Goal: Task Accomplishment & Management: Manage account settings

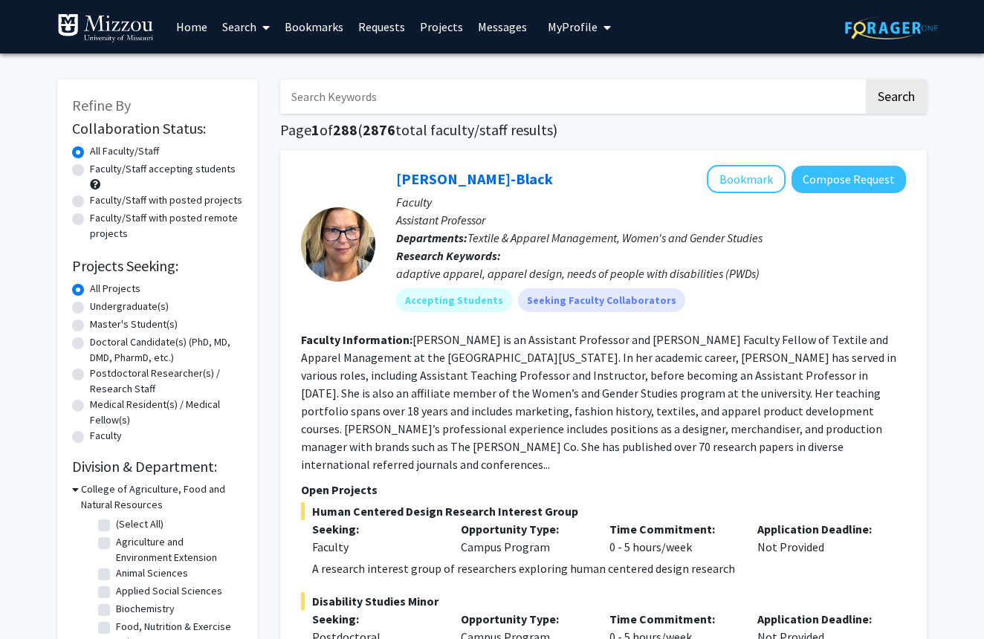
click at [566, 26] on span "My Profile" at bounding box center [573, 26] width 50 height 15
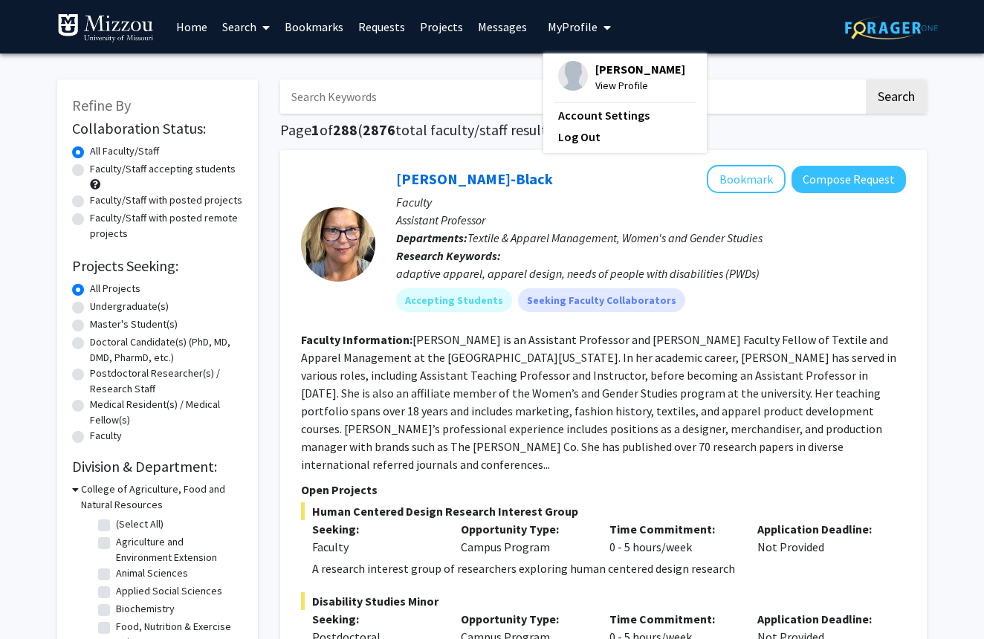
click at [601, 77] on span "[PERSON_NAME]" at bounding box center [640, 69] width 90 height 16
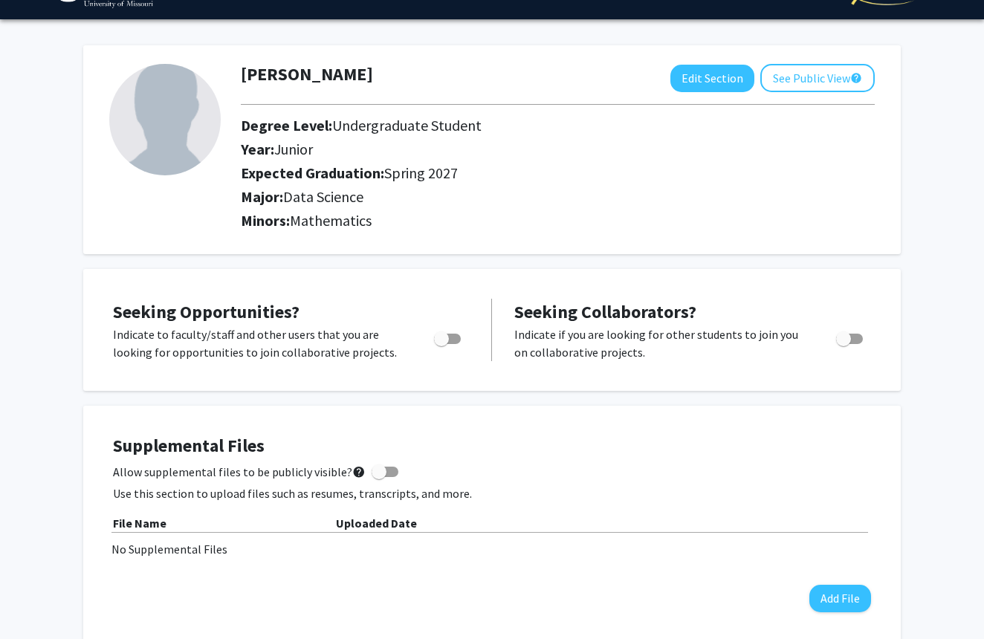
scroll to position [35, 0]
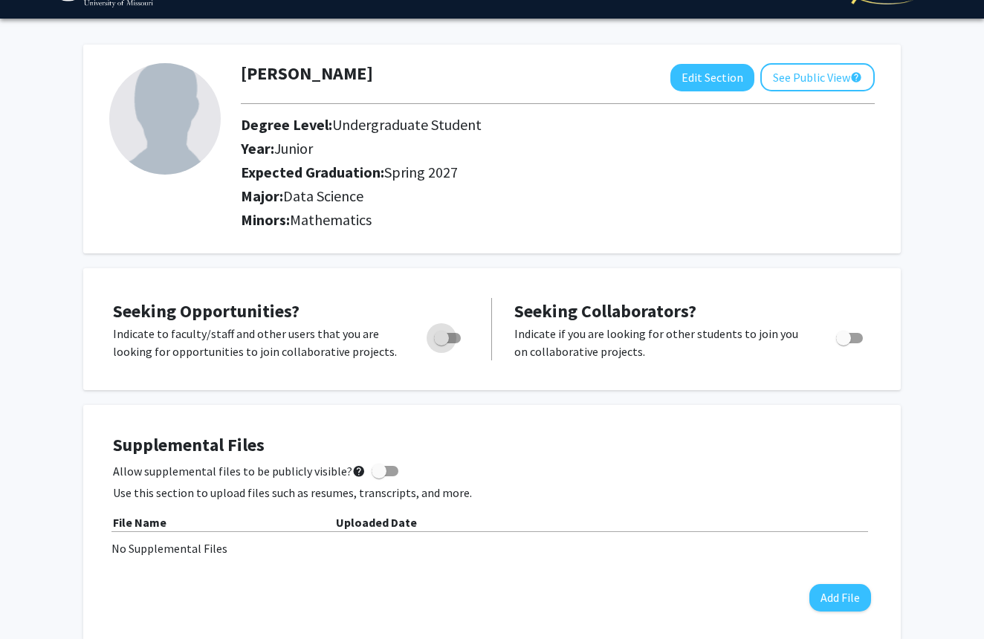
click at [448, 340] on span "Toggle" at bounding box center [441, 338] width 15 height 15
click at [441, 343] on input "Are you actively seeking opportunities?" at bounding box center [441, 343] width 1 height 1
checkbox input "true"
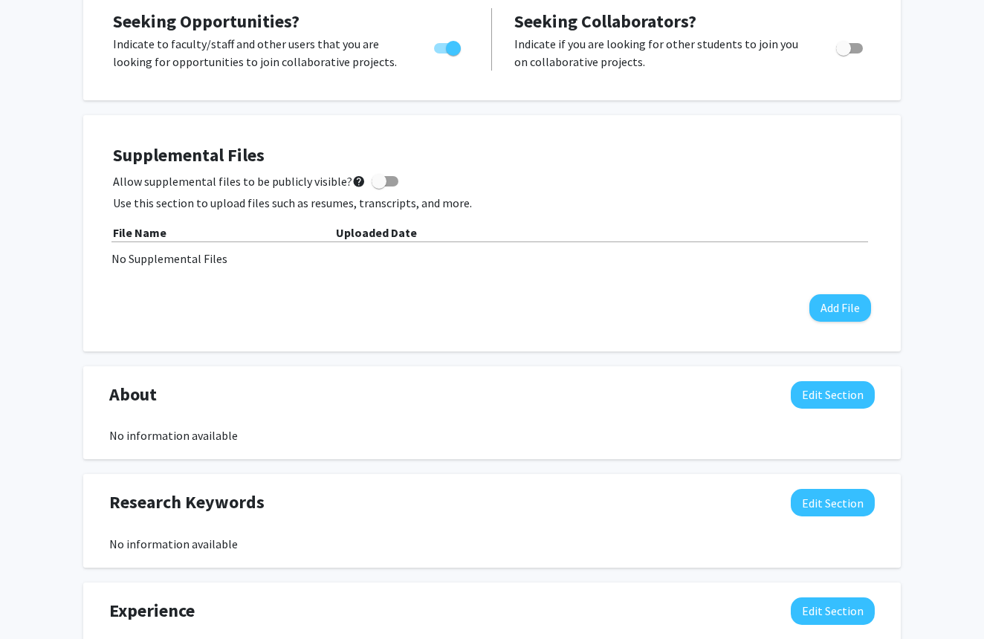
scroll to position [317, 0]
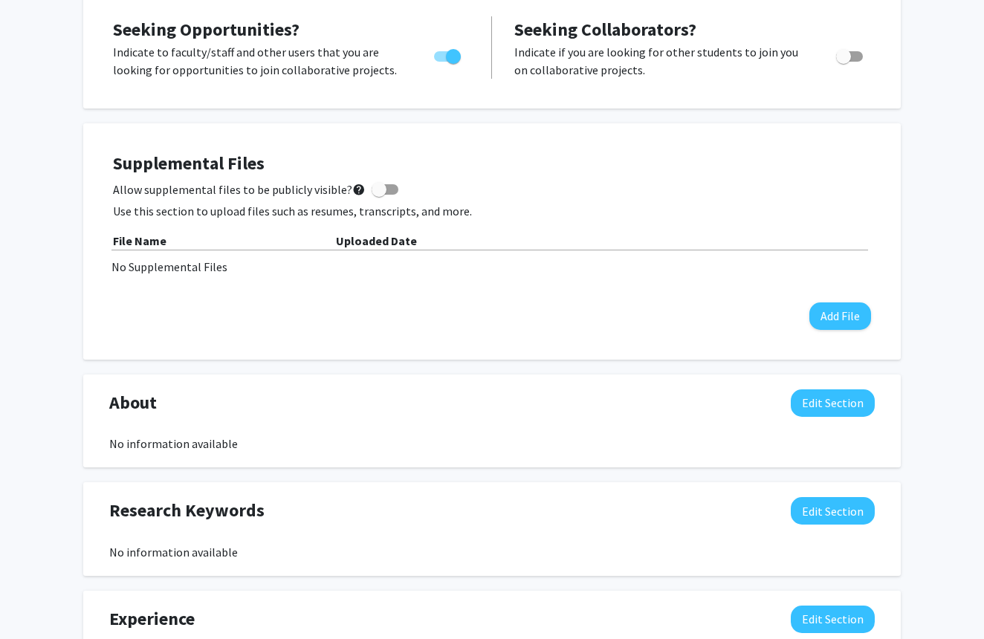
click at [372, 193] on span at bounding box center [379, 189] width 15 height 15
click at [378, 195] on input "Allow supplemental files to be publicly visible? help" at bounding box center [378, 195] width 1 height 1
checkbox input "true"
click at [836, 312] on button "Add File" at bounding box center [840, 317] width 62 height 28
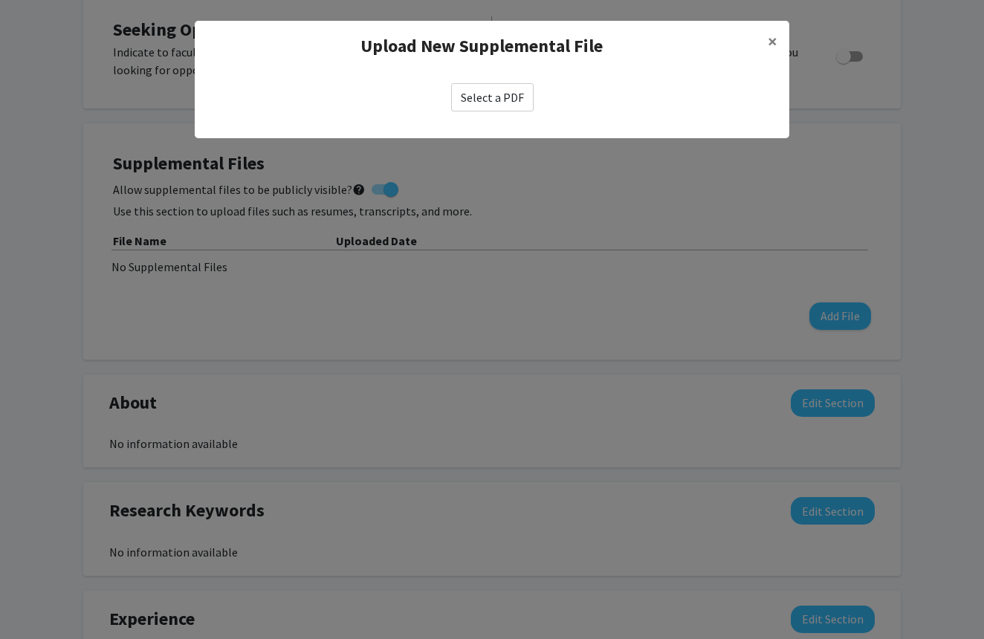
click at [486, 96] on label "Select a PDF" at bounding box center [492, 97] width 83 height 28
click at [0, 0] on input "Select a PDF" at bounding box center [0, 0] width 0 height 0
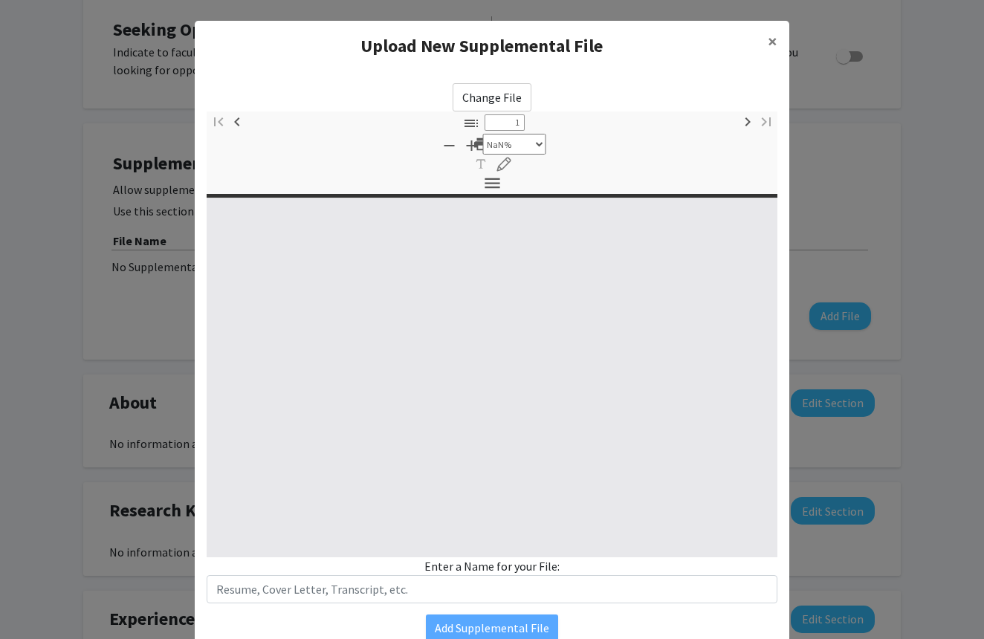
type input "0"
select select "custom"
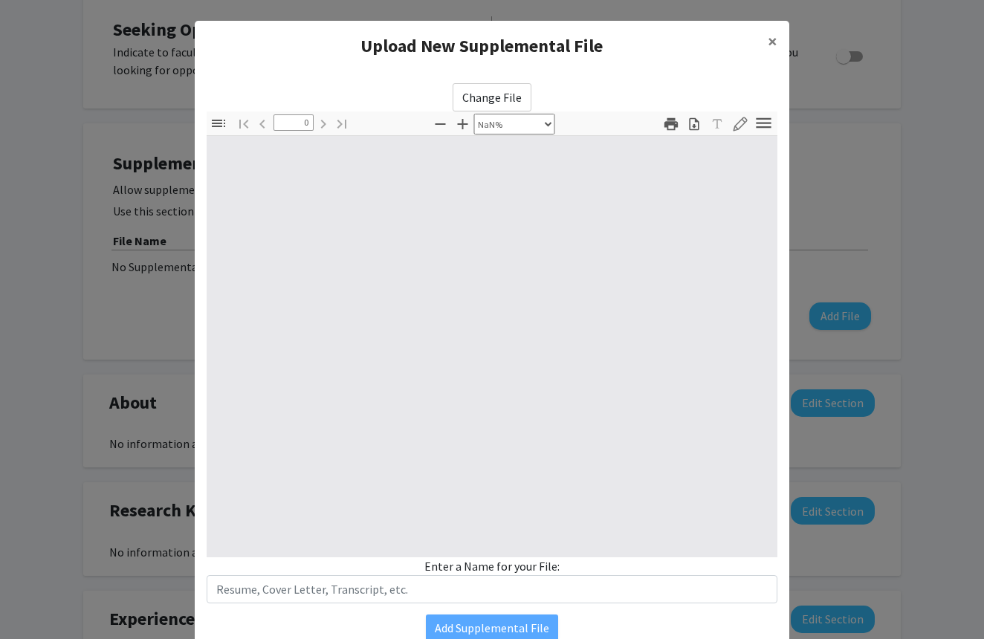
type input "1"
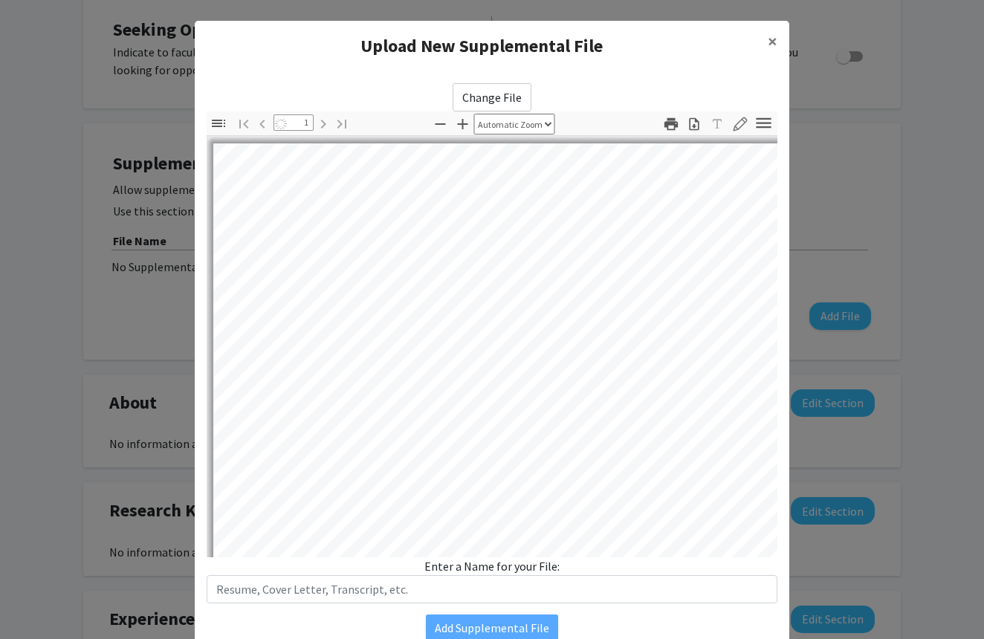
select select "auto"
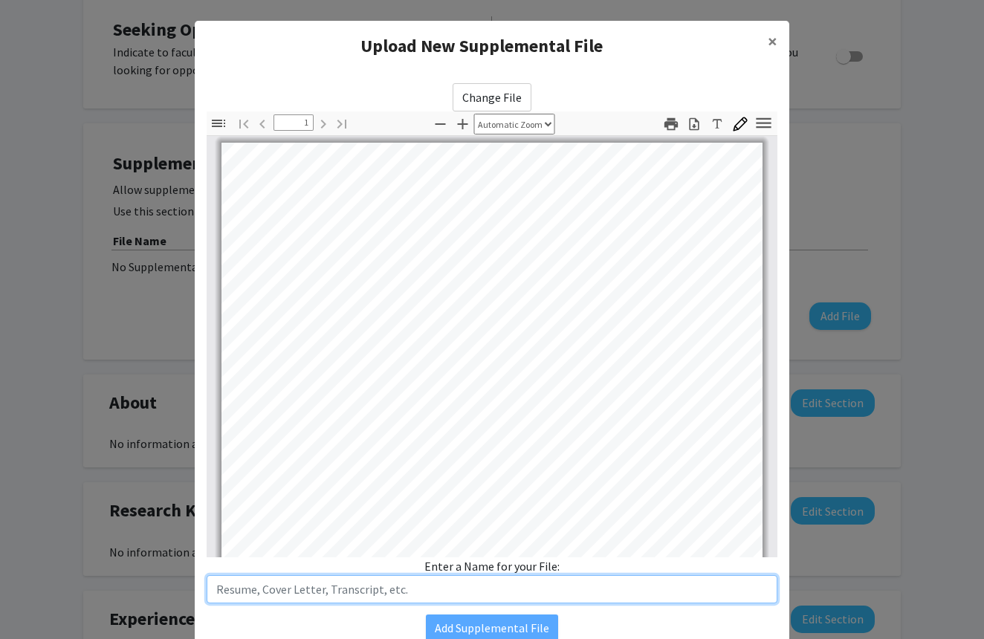
click at [630, 584] on input "text" at bounding box center [492, 589] width 571 height 28
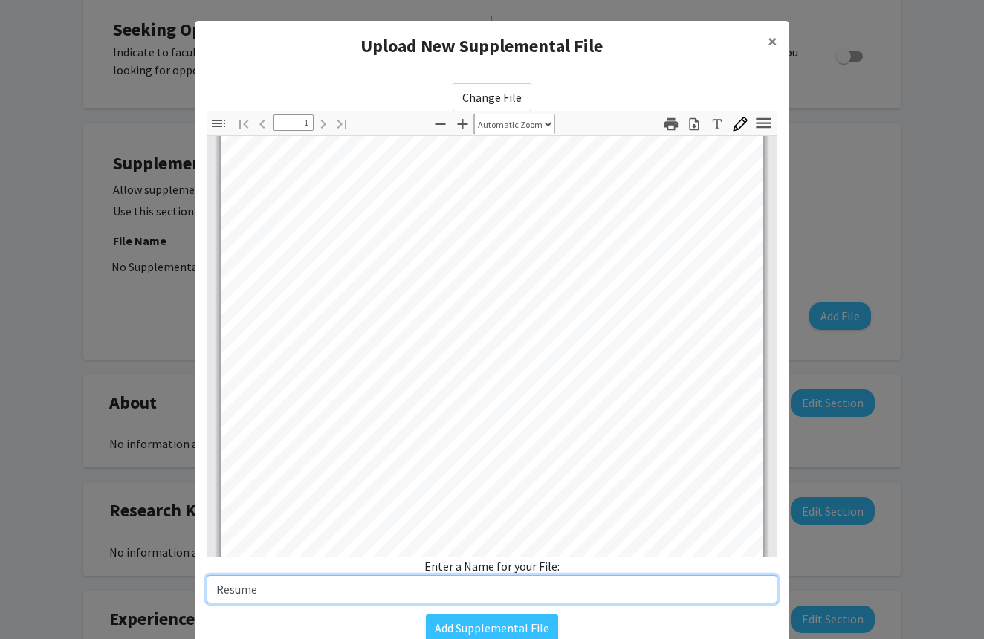
scroll to position [230, 0]
type input "Resume"
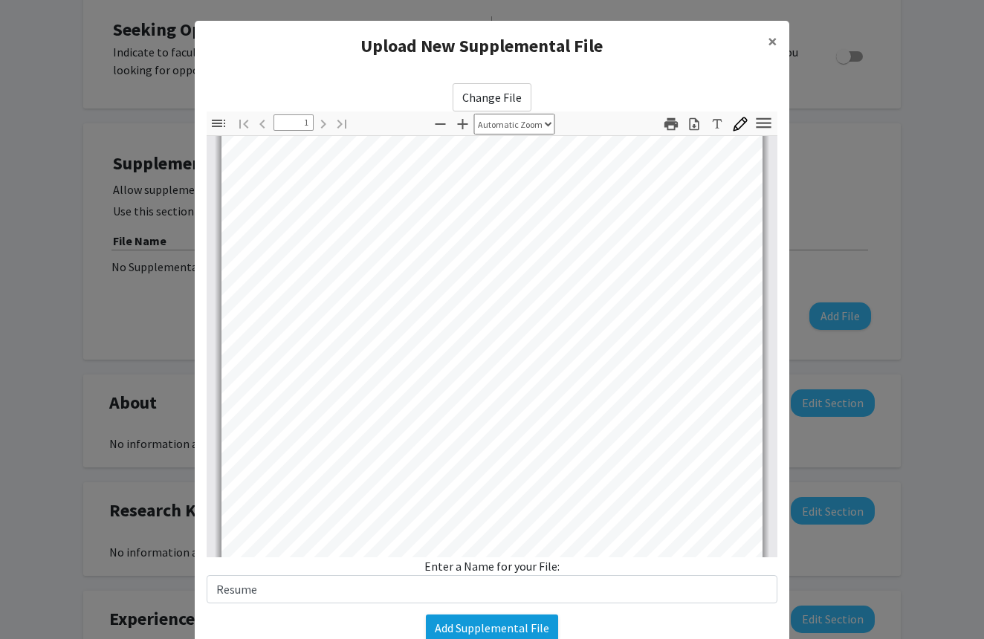
click at [504, 630] on button "Add Supplemental File" at bounding box center [492, 628] width 132 height 27
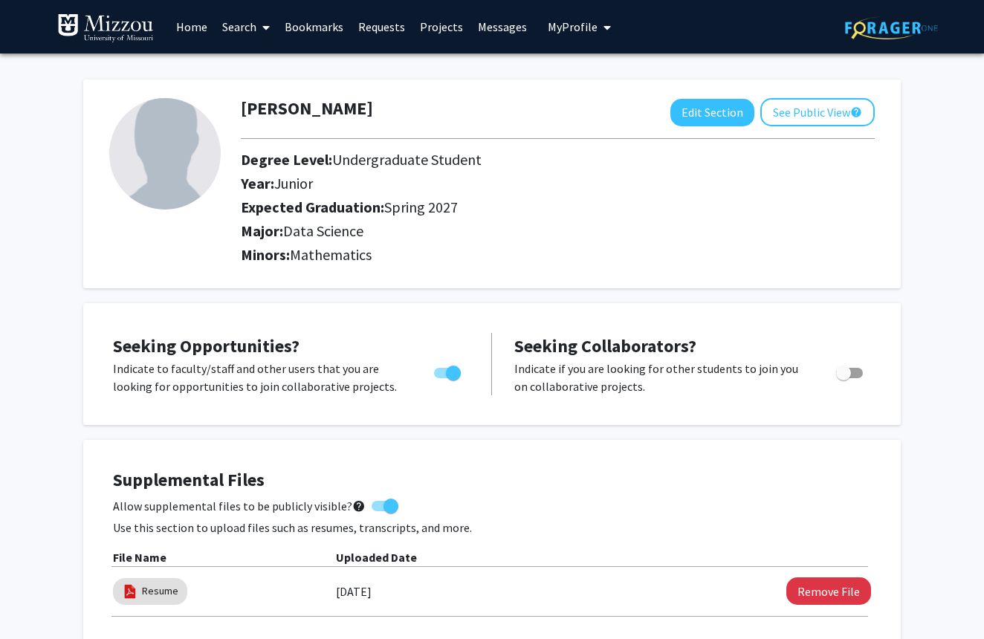
scroll to position [0, 0]
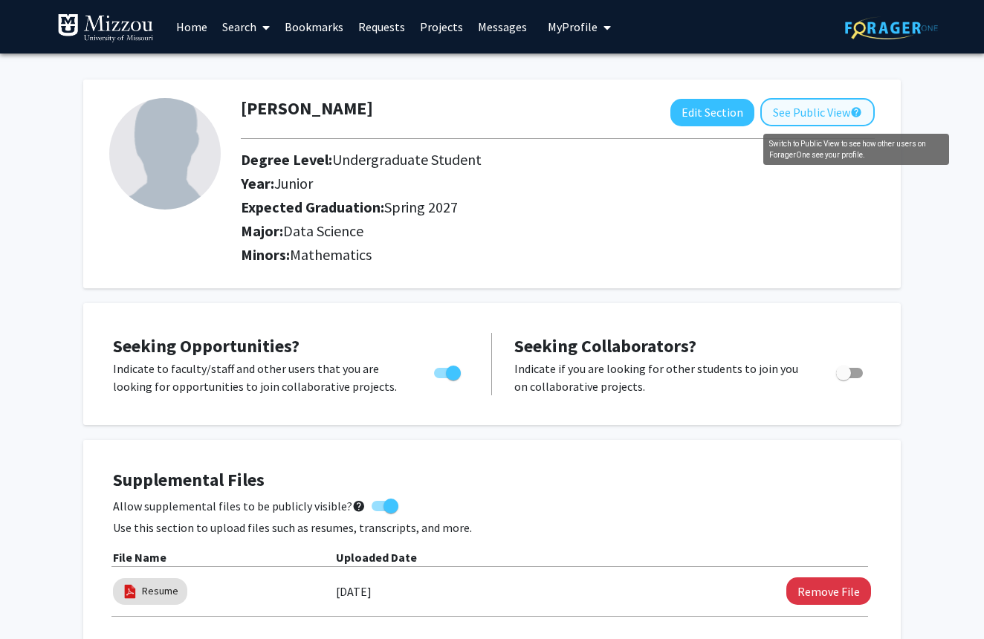
click at [858, 114] on mat-icon "help" at bounding box center [856, 112] width 12 height 18
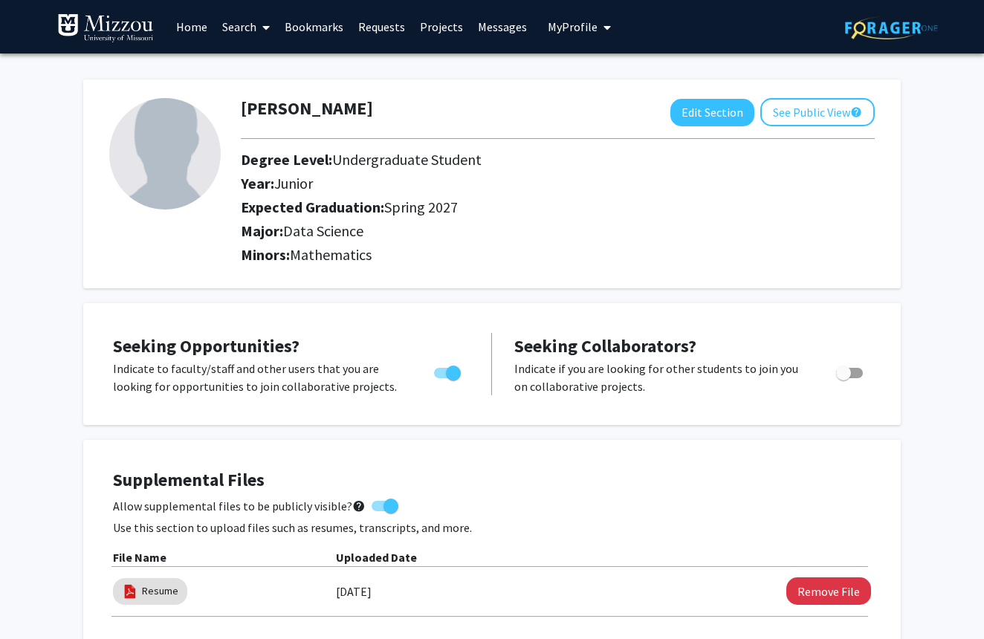
click at [190, 27] on link "Home" at bounding box center [192, 27] width 46 height 52
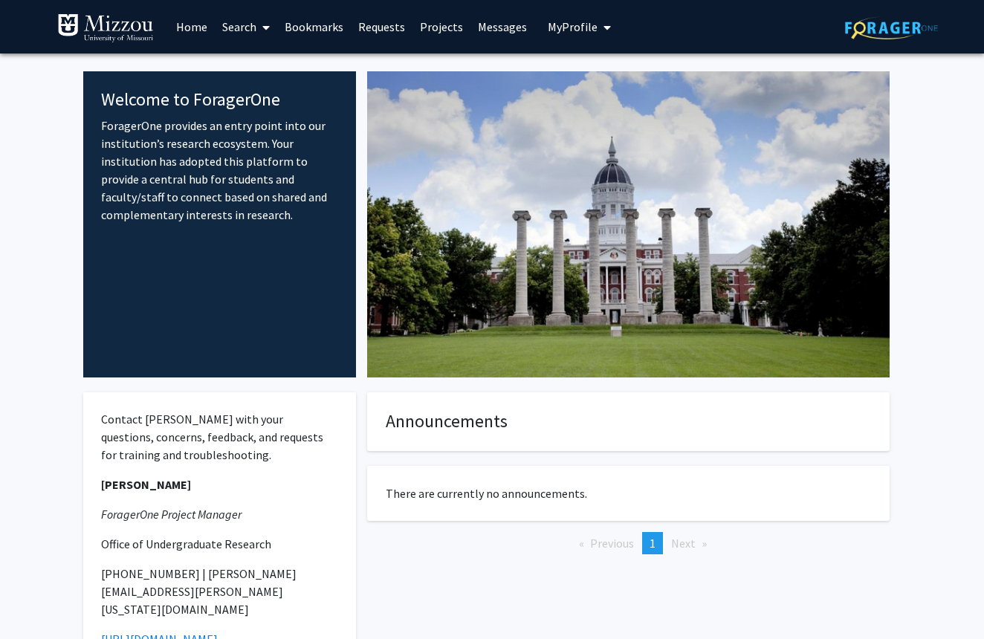
click at [248, 28] on link "Search" at bounding box center [246, 27] width 62 height 52
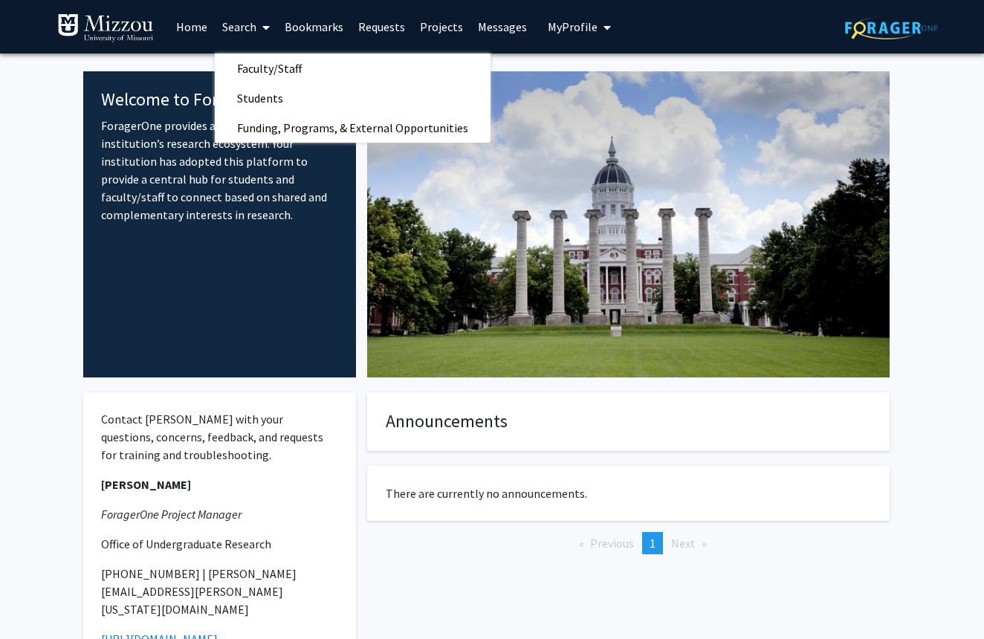
click at [206, 29] on link "Home" at bounding box center [192, 27] width 46 height 52
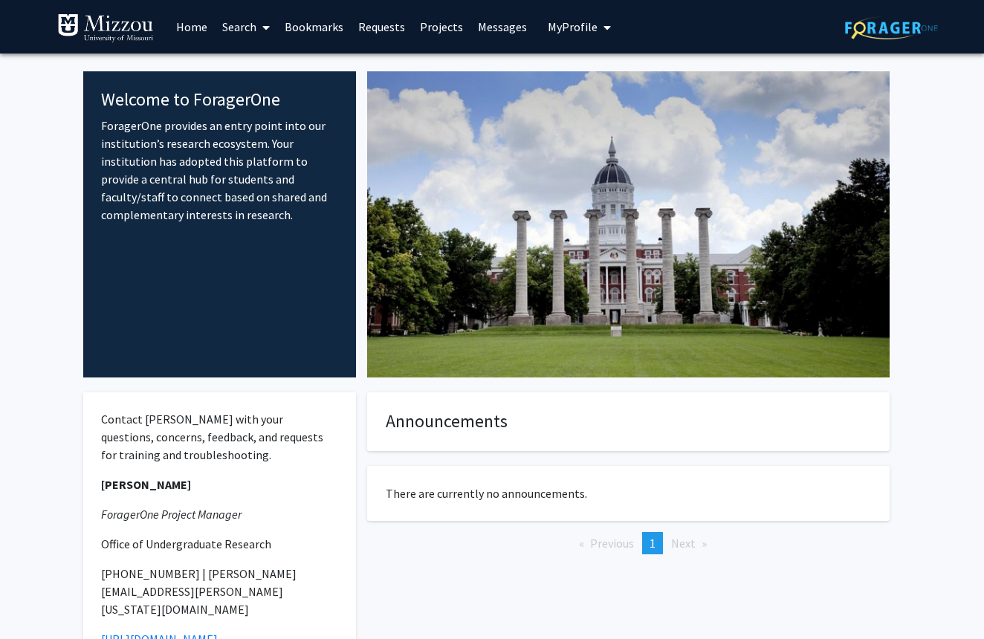
click at [198, 28] on link "Home" at bounding box center [192, 27] width 46 height 52
click at [189, 26] on link "Home" at bounding box center [192, 27] width 46 height 52
click at [246, 27] on link "Search" at bounding box center [246, 27] width 62 height 52
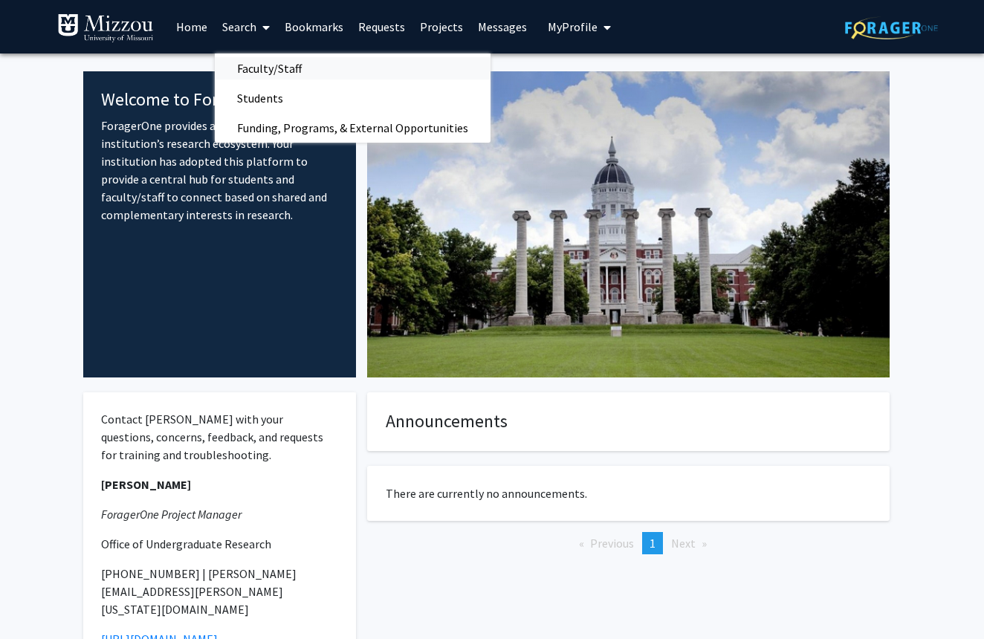
click at [268, 71] on span "Faculty/Staff" at bounding box center [269, 69] width 109 height 30
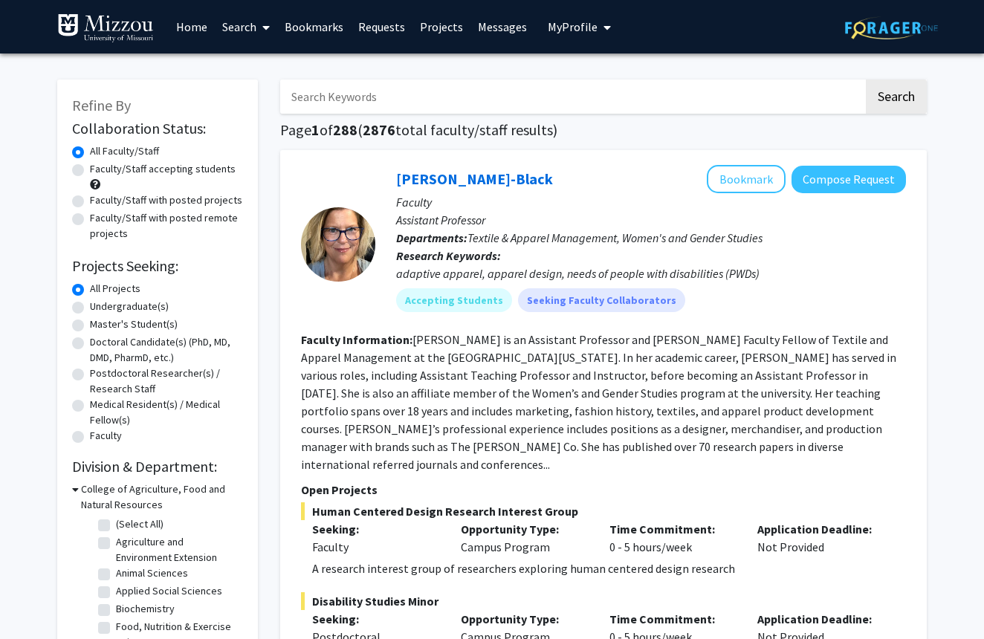
click at [90, 170] on label "Faculty/Staff accepting students" at bounding box center [163, 169] width 146 height 16
click at [90, 170] on input "Faculty/Staff accepting students" at bounding box center [95, 166] width 10 height 10
radio input "true"
click at [90, 310] on label "Undergraduate(s)" at bounding box center [129, 307] width 79 height 16
click at [90, 308] on input "Undergraduate(s)" at bounding box center [95, 304] width 10 height 10
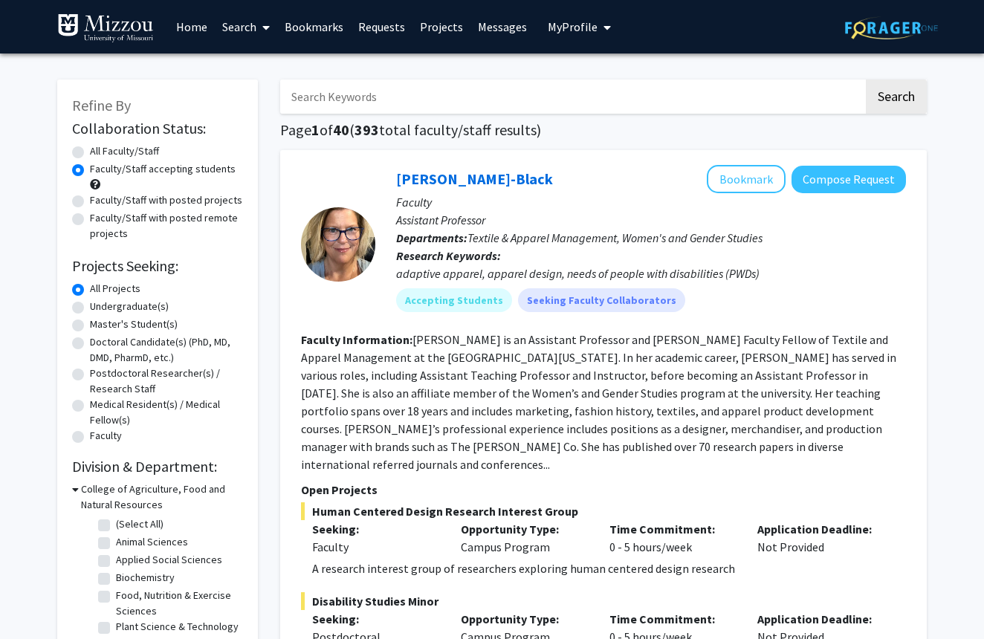
radio input "true"
click at [341, 93] on input "Search Keywords" at bounding box center [571, 97] width 583 height 34
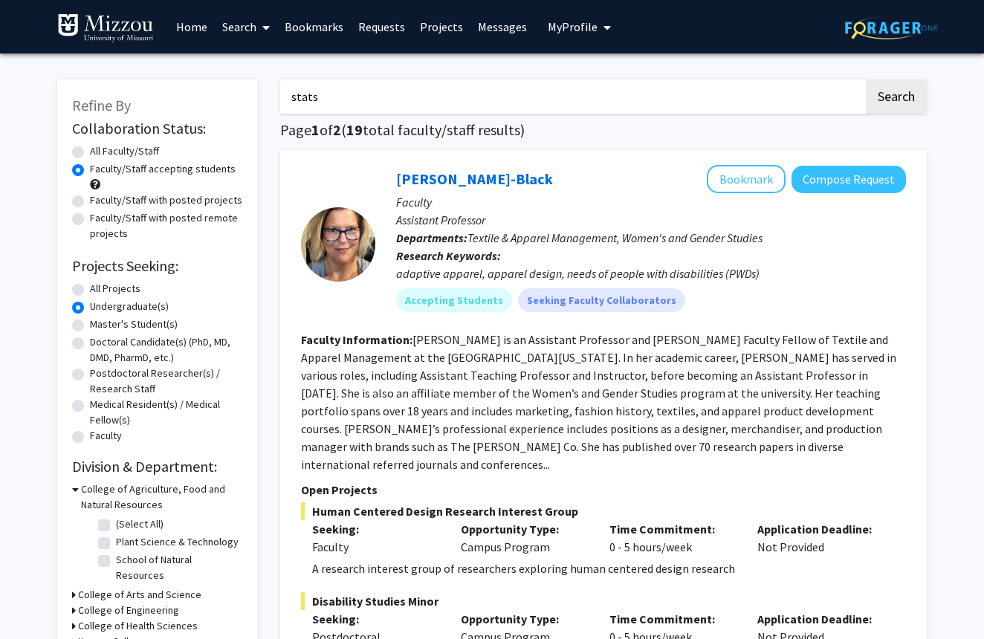
type input "stats"
click at [896, 99] on button "Search" at bounding box center [896, 97] width 61 height 34
radio input "true"
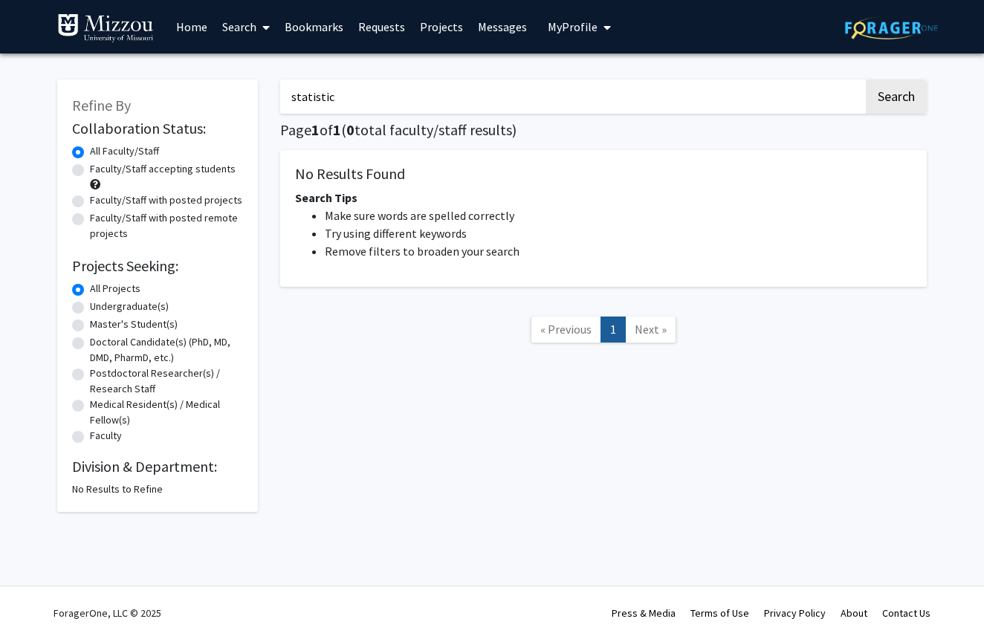
type input "statistic"
click at [896, 99] on button "Search" at bounding box center [896, 97] width 61 height 34
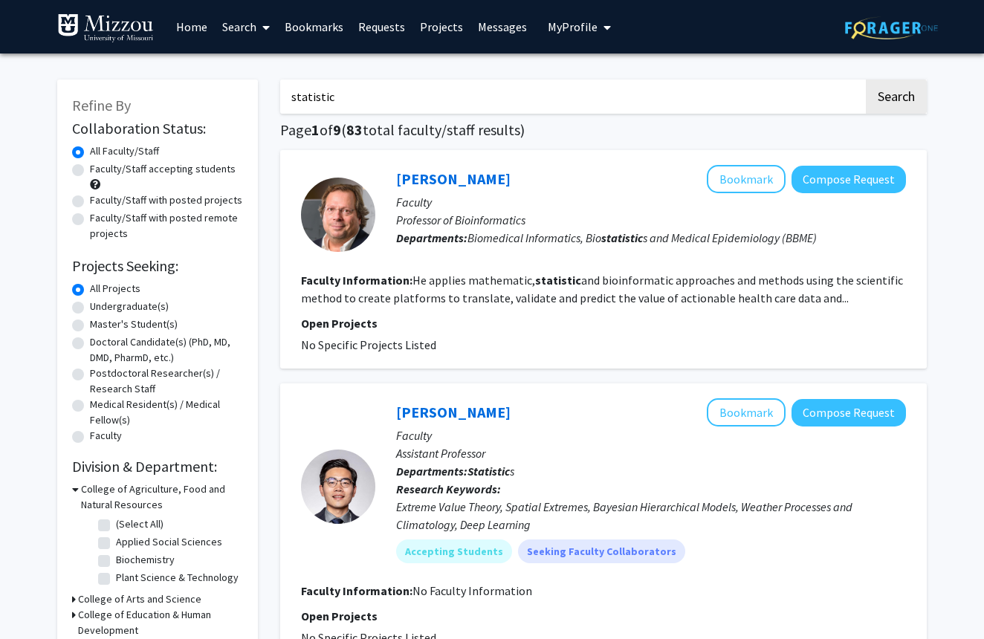
click at [90, 311] on label "Undergraduate(s)" at bounding box center [129, 307] width 79 height 16
click at [90, 308] on input "Undergraduate(s)" at bounding box center [95, 304] width 10 height 10
radio input "true"
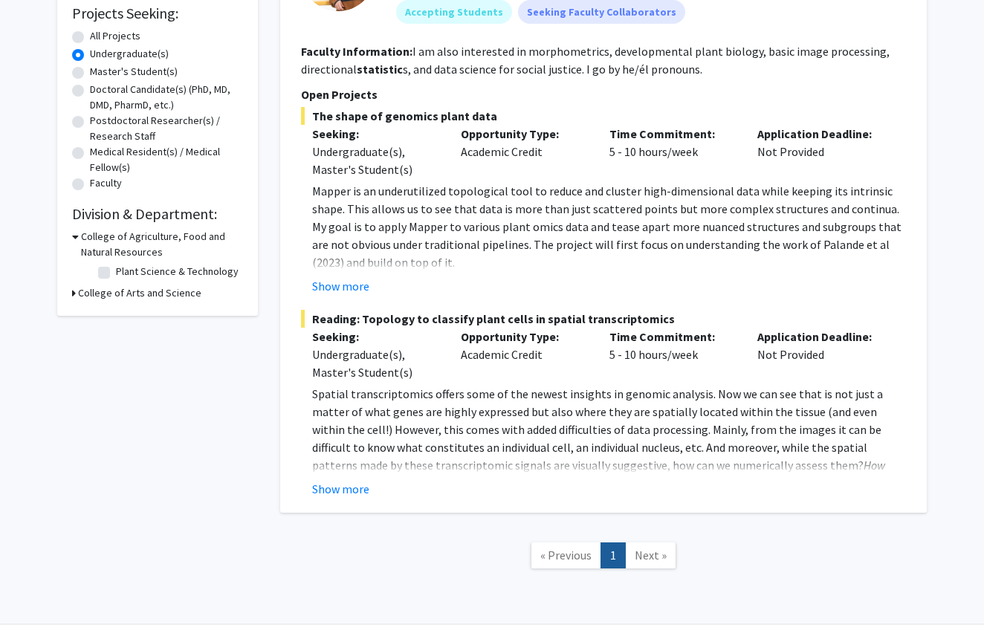
scroll to position [259, 0]
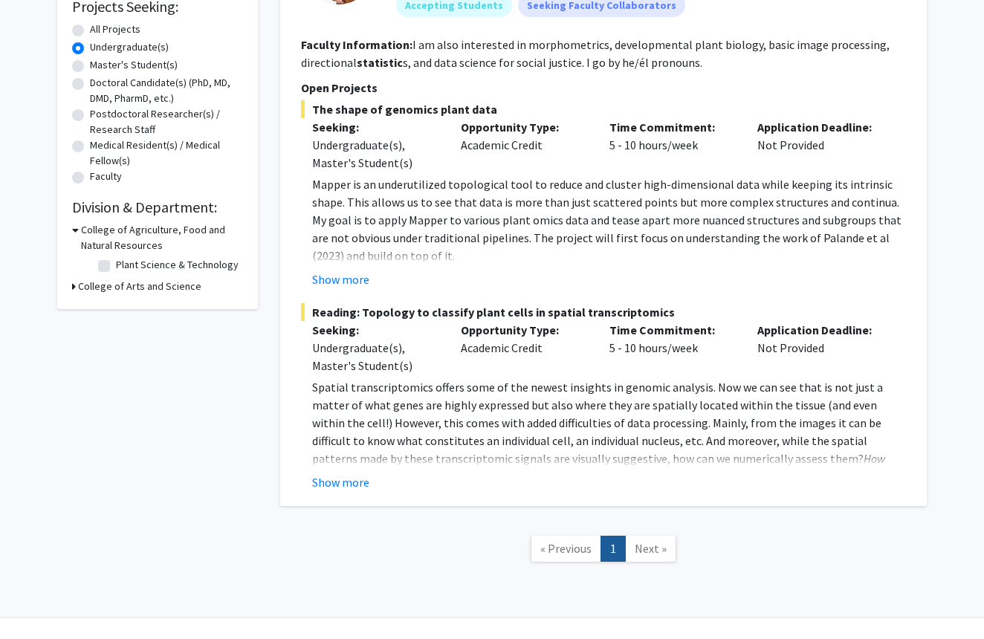
click at [75, 287] on icon at bounding box center [74, 287] width 4 height 16
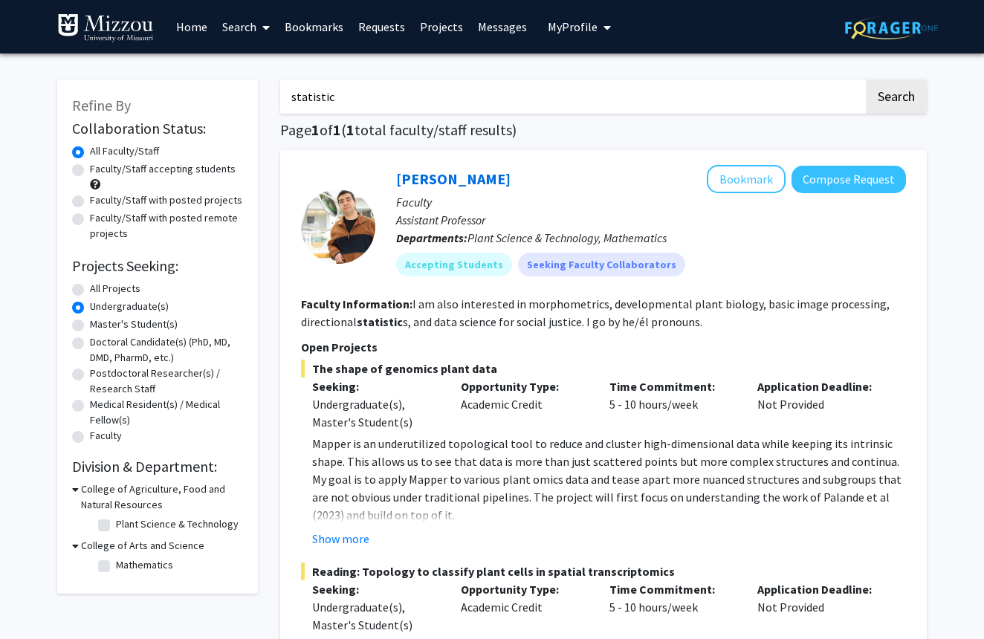
scroll to position [0, 0]
drag, startPoint x: 339, startPoint y: 98, endPoint x: 236, endPoint y: 101, distance: 103.4
click at [236, 101] on div "Refine By Collaboration Status: Collaboration Status All Faculty/Staff Collabor…" at bounding box center [492, 458] width 892 height 787
